Goal: Check status: Check status

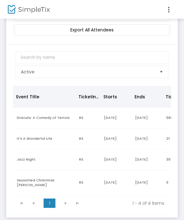
scroll to position [82, 0]
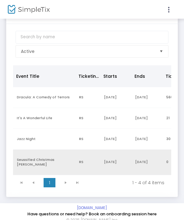
click at [25, 163] on td "Seussified Christmas [PERSON_NAME]" at bounding box center [44, 161] width 62 height 25
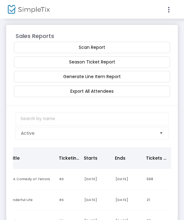
scroll to position [0, 21]
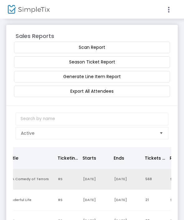
click at [22, 183] on td "Dracula: A Comedy of Terrors" at bounding box center [23, 179] width 62 height 21
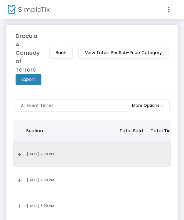
click at [19, 149] on link "Expand Details" at bounding box center [18, 154] width 2 height 10
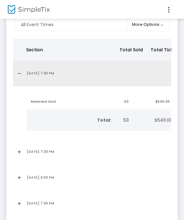
scroll to position [96, 0]
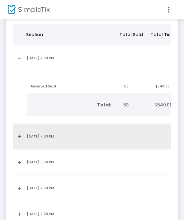
click at [13, 128] on td "Data table" at bounding box center [18, 137] width 10 height 26
click at [15, 131] on td "Data table" at bounding box center [18, 137] width 10 height 26
click at [17, 131] on link "Expand Details" at bounding box center [18, 136] width 2 height 10
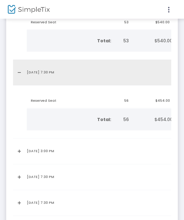
scroll to position [160, 0]
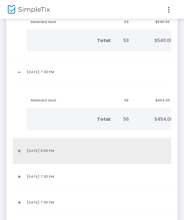
click at [19, 146] on link "Expand Details" at bounding box center [18, 151] width 2 height 10
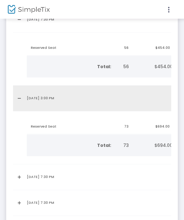
scroll to position [213, 0]
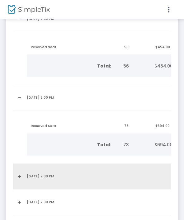
click at [19, 171] on link "Expand Details" at bounding box center [18, 176] width 2 height 10
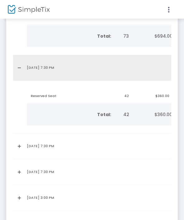
scroll to position [323, 0]
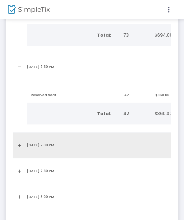
click at [19, 140] on link "Expand Details" at bounding box center [18, 145] width 2 height 10
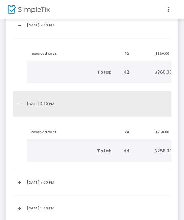
scroll to position [369, 0]
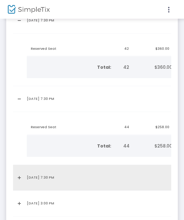
click at [19, 172] on link "Expand Details" at bounding box center [18, 177] width 2 height 10
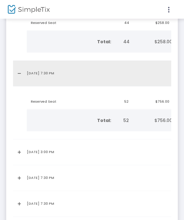
scroll to position [479, 0]
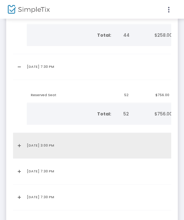
click at [19, 140] on link "Expand Details" at bounding box center [18, 145] width 2 height 10
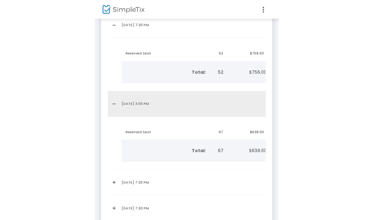
scroll to position [522, 0]
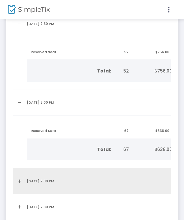
click at [29, 178] on td "[DATE] 7:30 PM" at bounding box center [69, 181] width 93 height 26
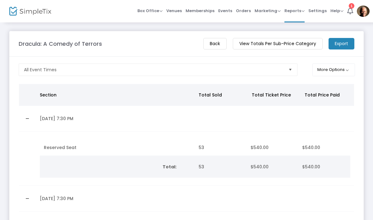
scroll to position [0, 0]
click at [183, 9] on img at bounding box center [362, 11] width 13 height 11
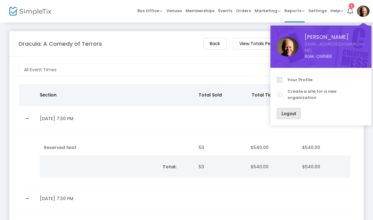
click at [183, 111] on span "Logout" at bounding box center [288, 113] width 14 height 5
